Goal: Information Seeking & Learning: Learn about a topic

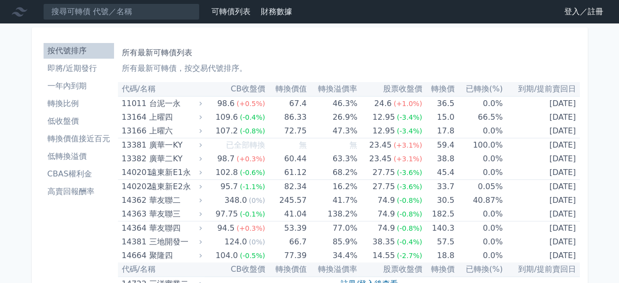
click at [96, 88] on li "一年內到期" at bounding box center [79, 86] width 70 height 12
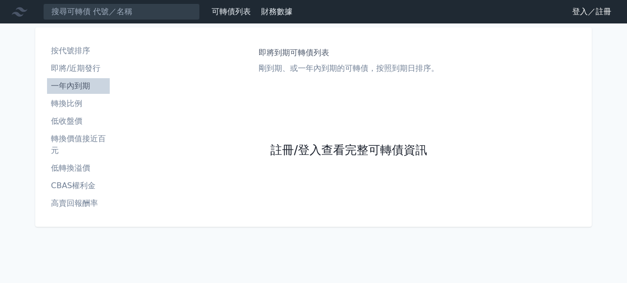
click at [302, 147] on link "註冊/登入查看完整可轉債資訊" at bounding box center [348, 151] width 157 height 16
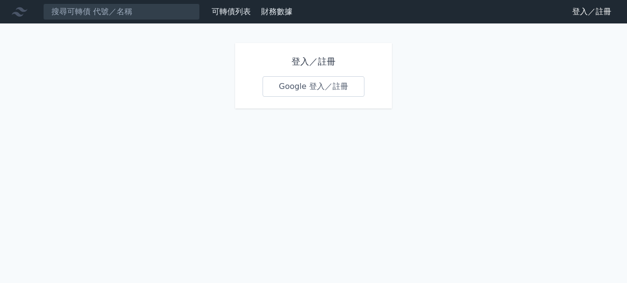
click at [310, 89] on link "Google 登入／註冊" at bounding box center [313, 86] width 102 height 21
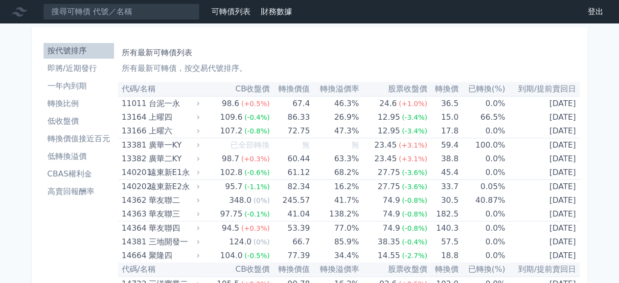
click at [348, 88] on th "轉換溢價率" at bounding box center [334, 89] width 49 height 14
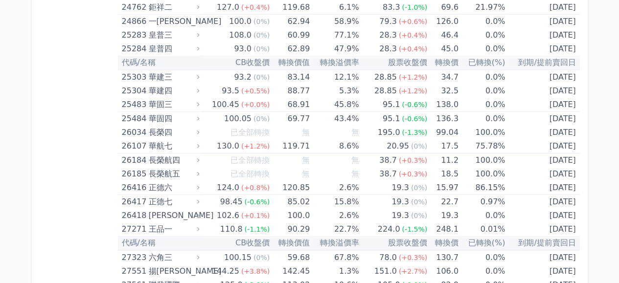
scroll to position [1126, 0]
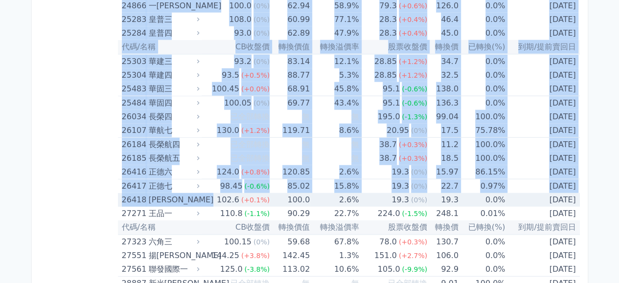
drag, startPoint x: 107, startPoint y: 181, endPoint x: 202, endPoint y: 198, distance: 97.1
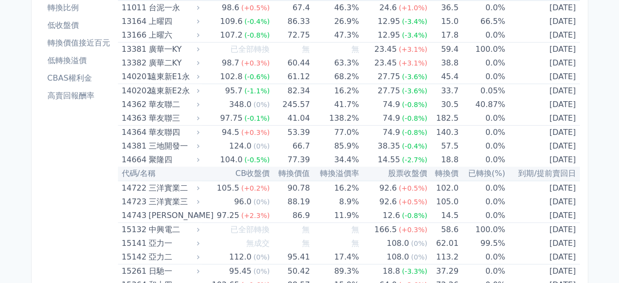
scroll to position [0, 0]
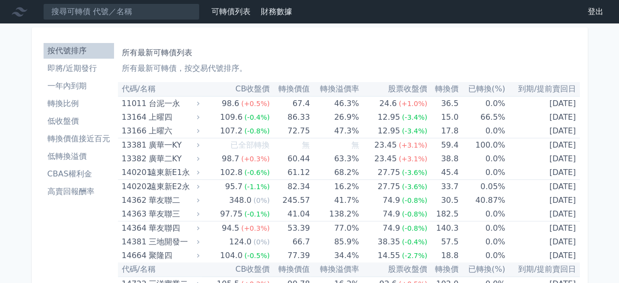
click at [81, 88] on li "一年內到期" at bounding box center [79, 86] width 70 height 12
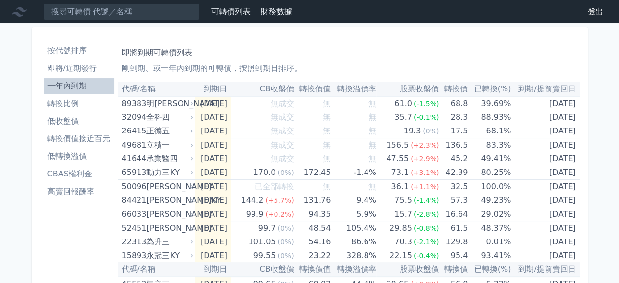
click at [487, 89] on th "已轉換(%)" at bounding box center [489, 89] width 43 height 14
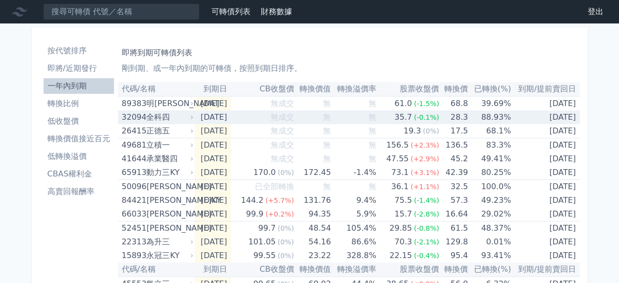
scroll to position [49, 0]
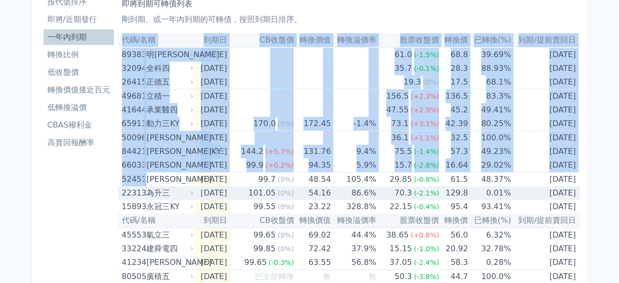
drag, startPoint x: 591, startPoint y: 192, endPoint x: 139, endPoint y: 183, distance: 452.5
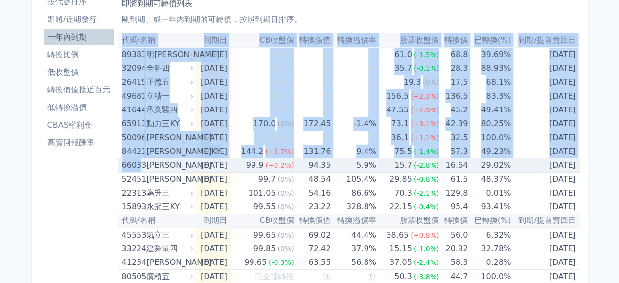
drag, startPoint x: 601, startPoint y: 169, endPoint x: 132, endPoint y: 160, distance: 469.1
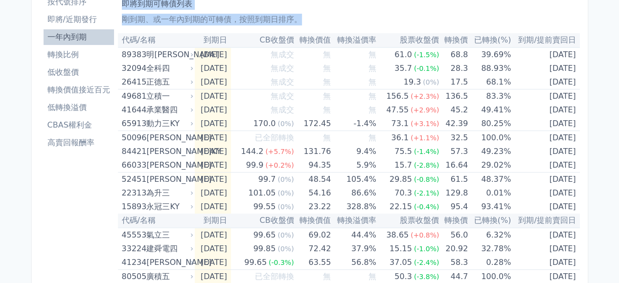
drag, startPoint x: 116, startPoint y: 170, endPoint x: 616, endPoint y: 169, distance: 500.3
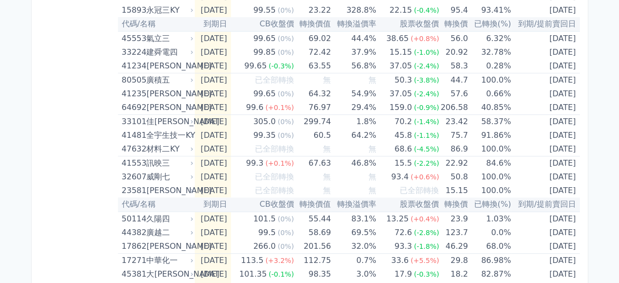
scroll to position [343, 0]
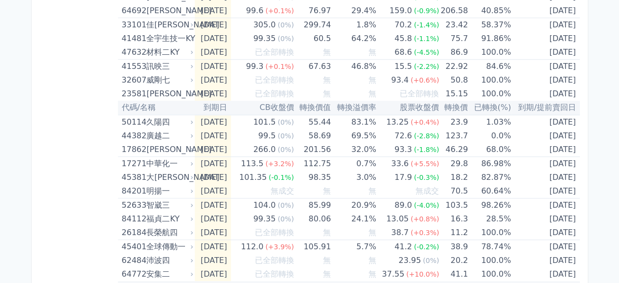
drag, startPoint x: 586, startPoint y: 167, endPoint x: 106, endPoint y: 153, distance: 479.5
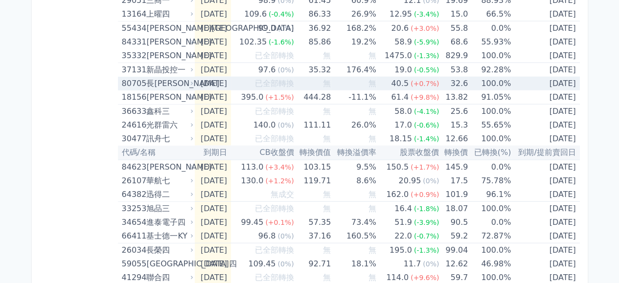
scroll to position [1028, 0]
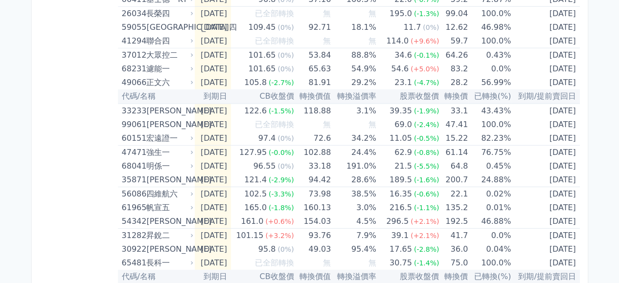
scroll to position [1273, 0]
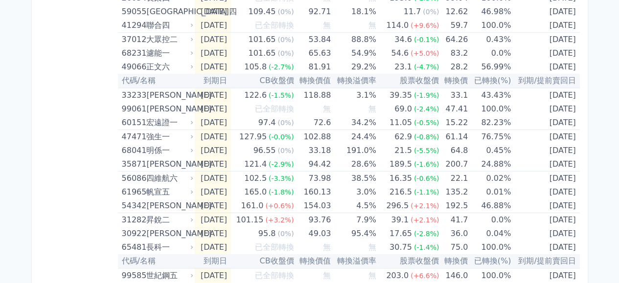
drag, startPoint x: 585, startPoint y: 190, endPoint x: 83, endPoint y: 192, distance: 501.8
drag, startPoint x: 99, startPoint y: 189, endPoint x: 584, endPoint y: 190, distance: 484.7
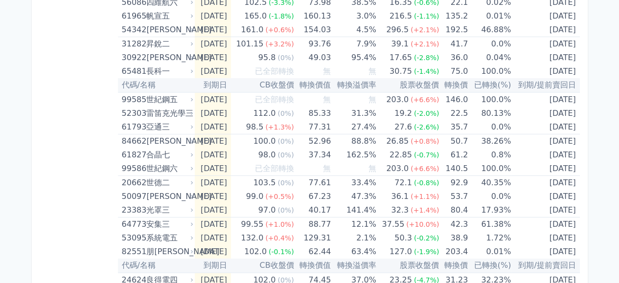
scroll to position [1464, 0]
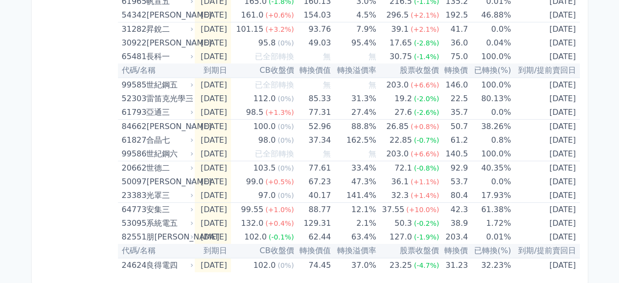
drag, startPoint x: 586, startPoint y: 223, endPoint x: 108, endPoint y: 215, distance: 478.4
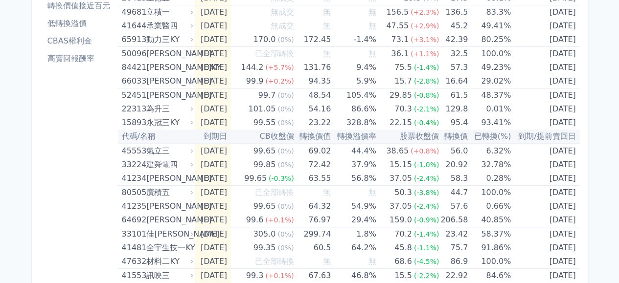
scroll to position [0, 0]
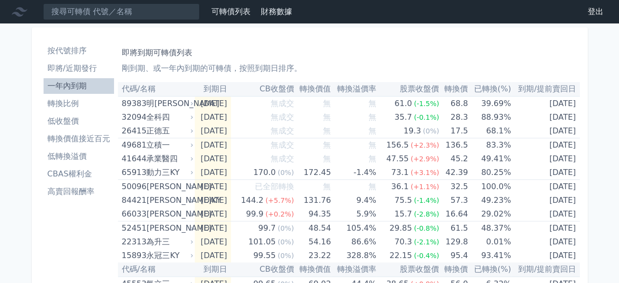
click at [70, 155] on li "低轉換溢價" at bounding box center [79, 157] width 70 height 12
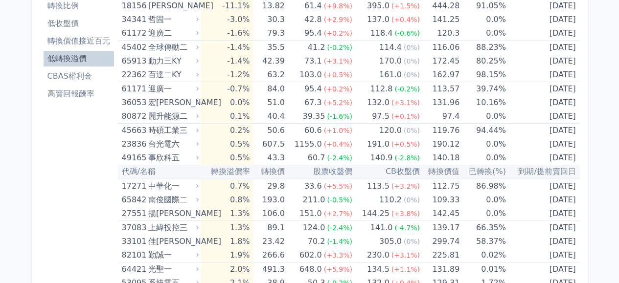
scroll to position [147, 0]
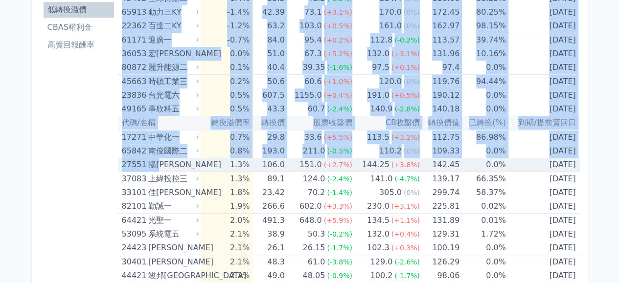
drag, startPoint x: 115, startPoint y: 137, endPoint x: 154, endPoint y: 167, distance: 49.3
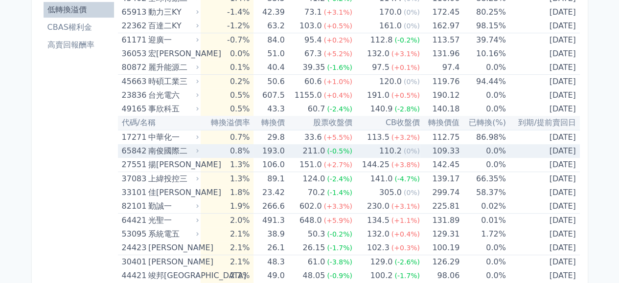
drag, startPoint x: 111, startPoint y: 151, endPoint x: 568, endPoint y: 146, distance: 457.8
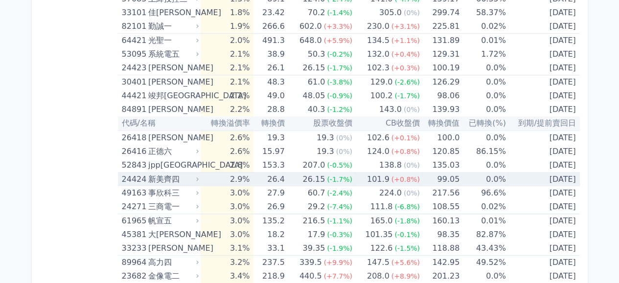
scroll to position [343, 0]
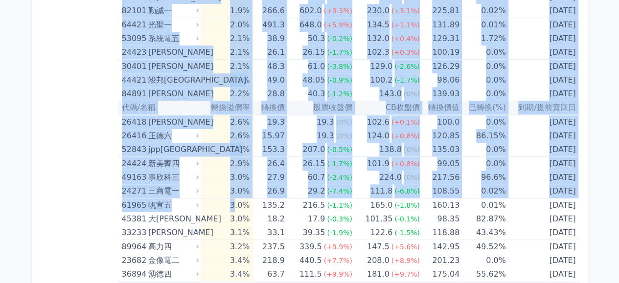
drag, startPoint x: 242, startPoint y: 204, endPoint x: 580, endPoint y: 206, distance: 337.8
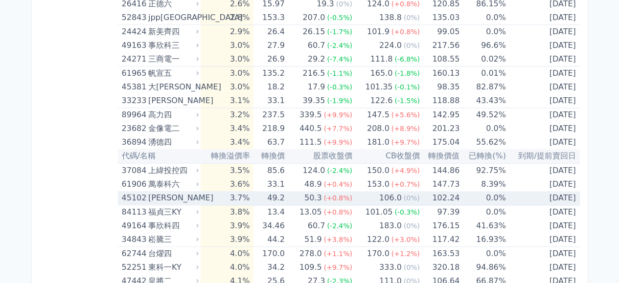
scroll to position [490, 0]
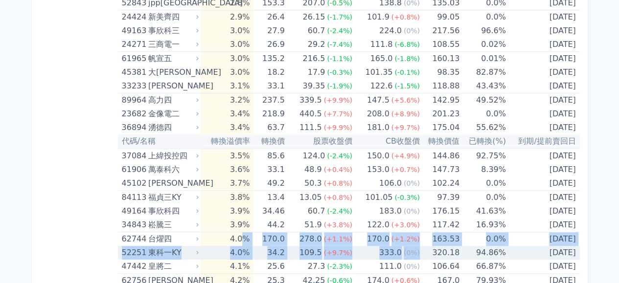
drag, startPoint x: 246, startPoint y: 235, endPoint x: 429, endPoint y: 255, distance: 184.1
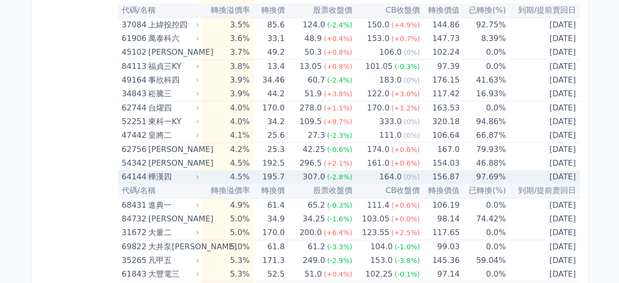
scroll to position [636, 0]
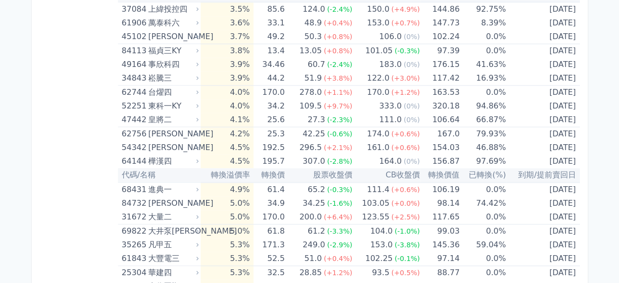
drag, startPoint x: 65, startPoint y: 189, endPoint x: 606, endPoint y: 197, distance: 541.5
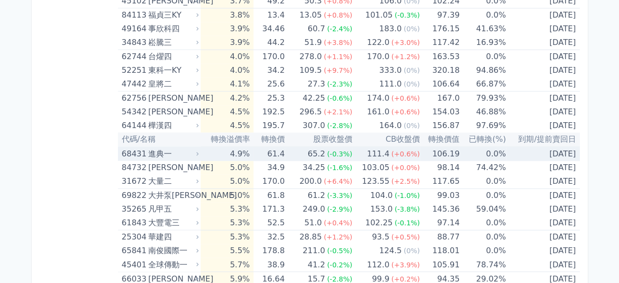
scroll to position [685, 0]
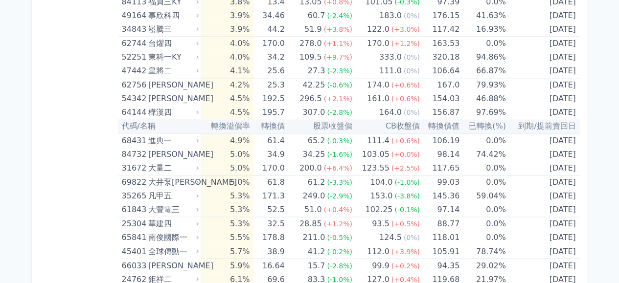
drag, startPoint x: 82, startPoint y: 200, endPoint x: 607, endPoint y: 222, distance: 524.8
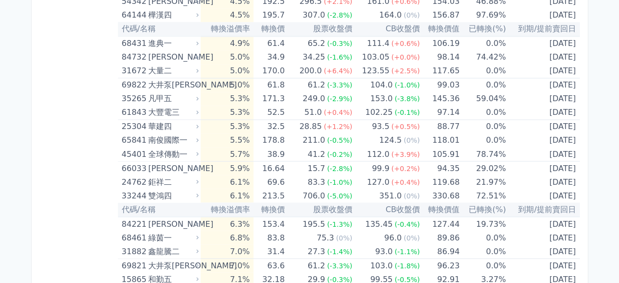
scroll to position [783, 0]
drag, startPoint x: 106, startPoint y: 181, endPoint x: 597, endPoint y: 188, distance: 491.1
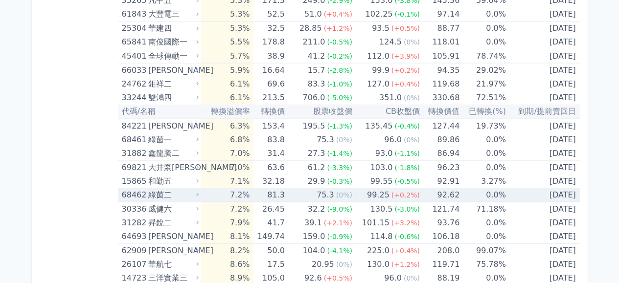
scroll to position [930, 0]
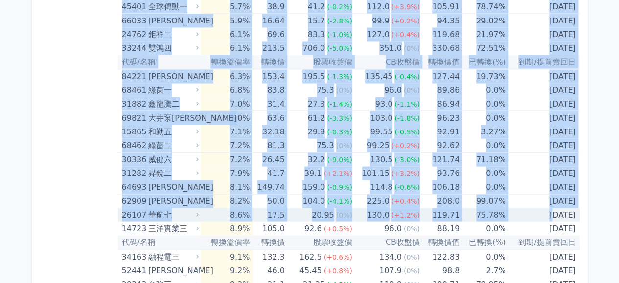
drag, startPoint x: 83, startPoint y: 169, endPoint x: 537, endPoint y: 216, distance: 455.8
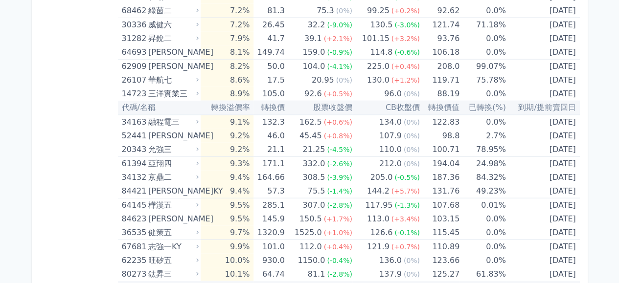
scroll to position [1077, 0]
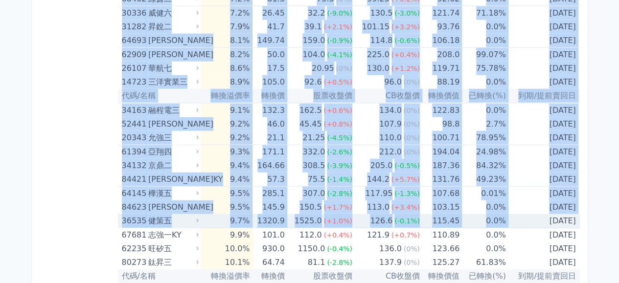
drag, startPoint x: 98, startPoint y: 196, endPoint x: 521, endPoint y: 216, distance: 423.0
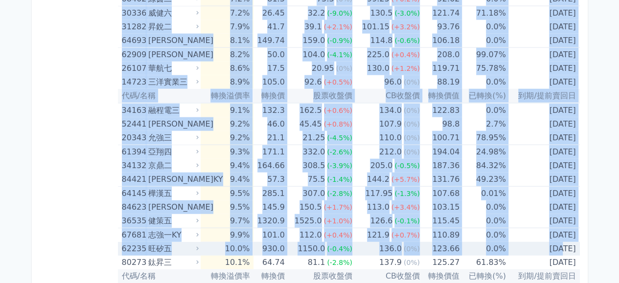
drag, startPoint x: 111, startPoint y: 192, endPoint x: 545, endPoint y: 250, distance: 438.0
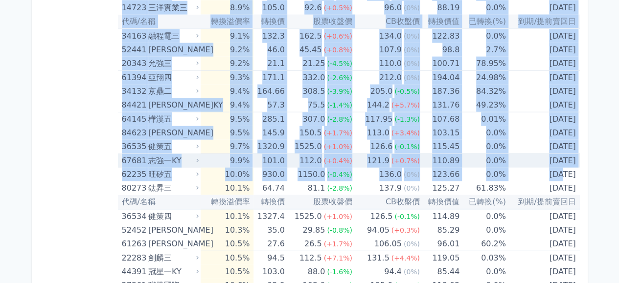
scroll to position [1175, 0]
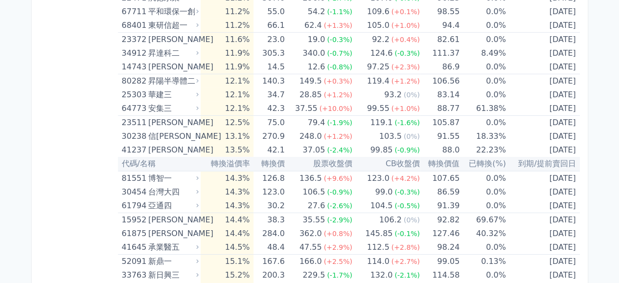
scroll to position [1567, 0]
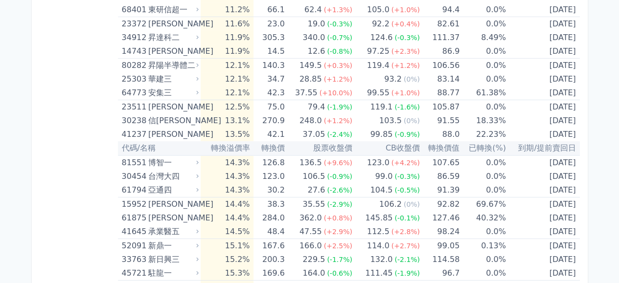
drag, startPoint x: 98, startPoint y: 157, endPoint x: 603, endPoint y: 196, distance: 506.2
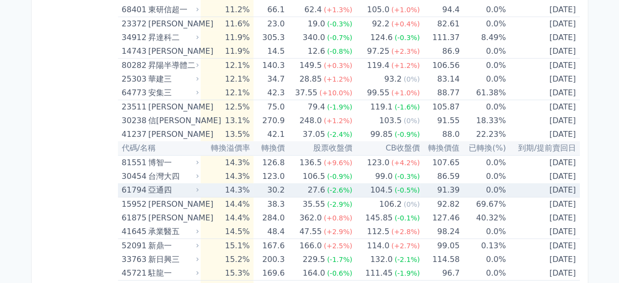
drag, startPoint x: 18, startPoint y: 183, endPoint x: 567, endPoint y: 190, distance: 549.8
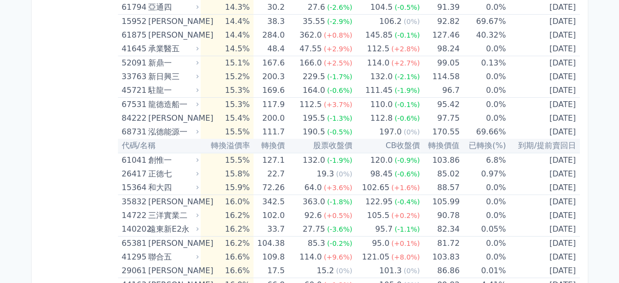
scroll to position [1811, 0]
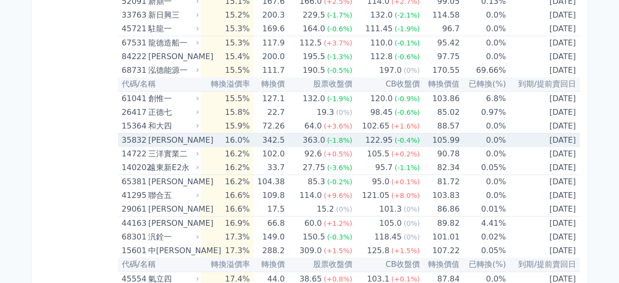
drag, startPoint x: 103, startPoint y: 96, endPoint x: 562, endPoint y: 136, distance: 460.4
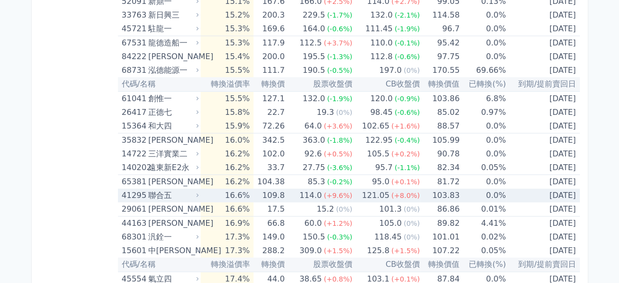
drag, startPoint x: 82, startPoint y: 188, endPoint x: 567, endPoint y: 187, distance: 484.7
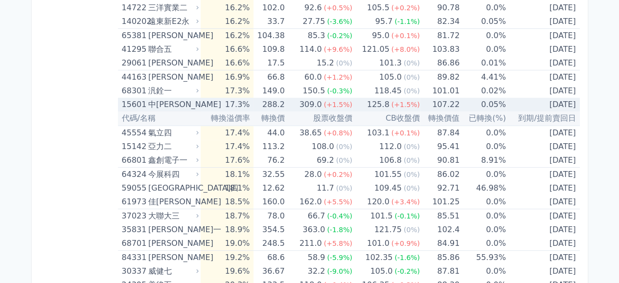
scroll to position [1958, 0]
